Goal: Task Accomplishment & Management: Complete application form

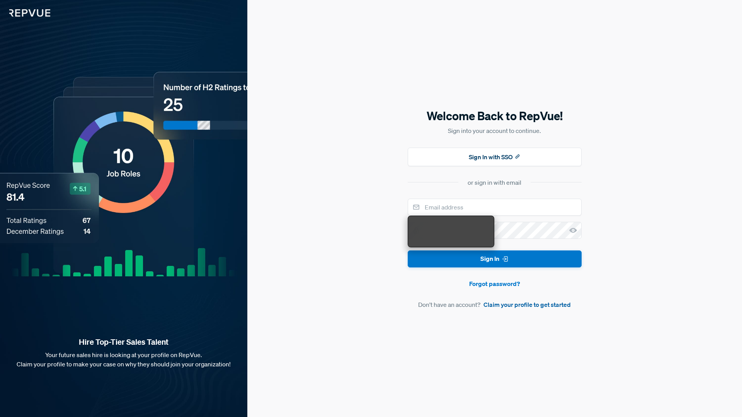
click at [540, 305] on link "Claim your profile to get started" at bounding box center [526, 304] width 87 height 9
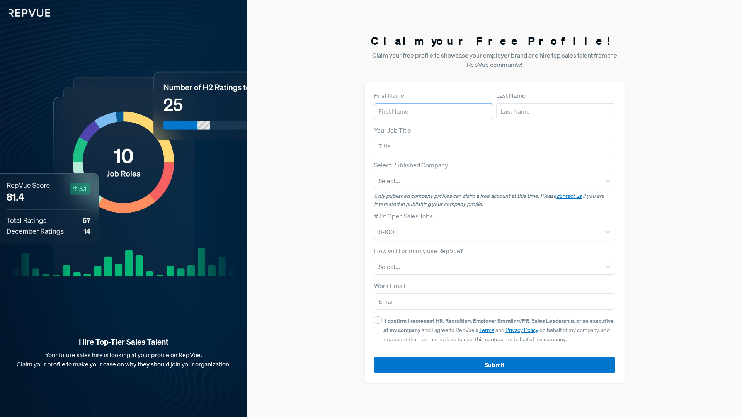
click at [454, 113] on input "text" at bounding box center [433, 111] width 119 height 16
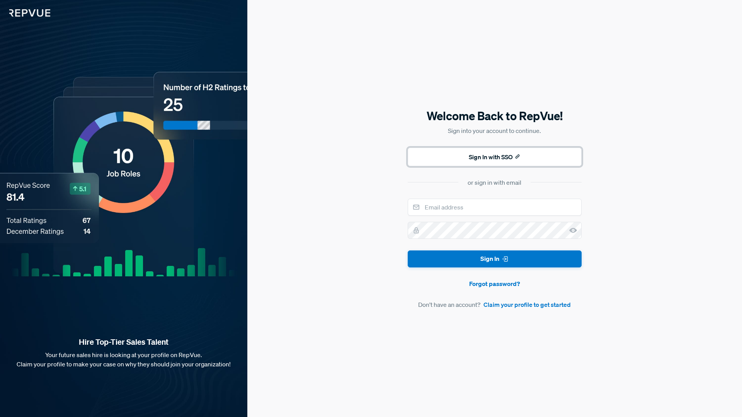
click at [486, 159] on button "Sign In with SSO" at bounding box center [495, 157] width 174 height 19
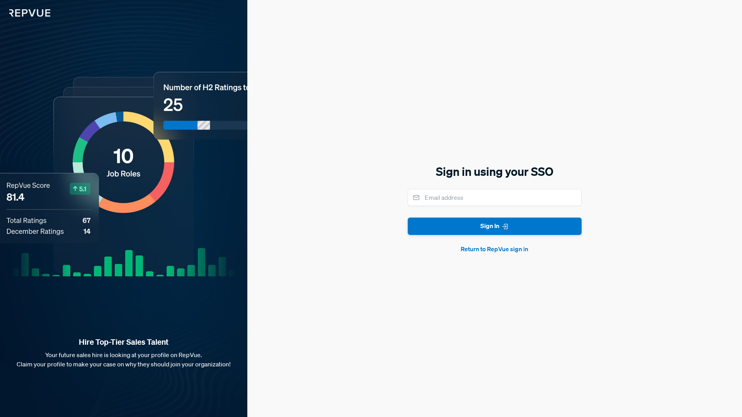
click at [495, 251] on button "Return to RepVue sign in" at bounding box center [495, 248] width 174 height 9
